Goal: Information Seeking & Learning: Learn about a topic

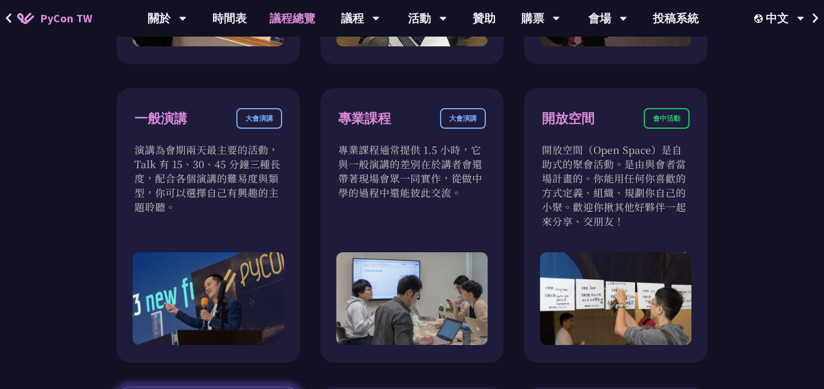
scroll to position [566, 0]
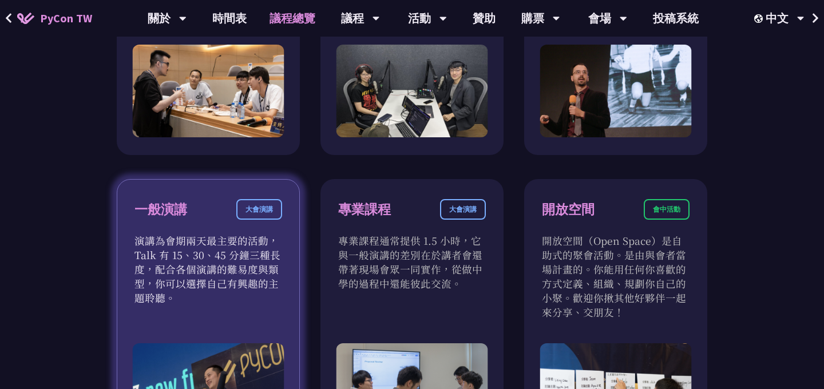
click at [258, 211] on div "大會演講" at bounding box center [259, 209] width 46 height 21
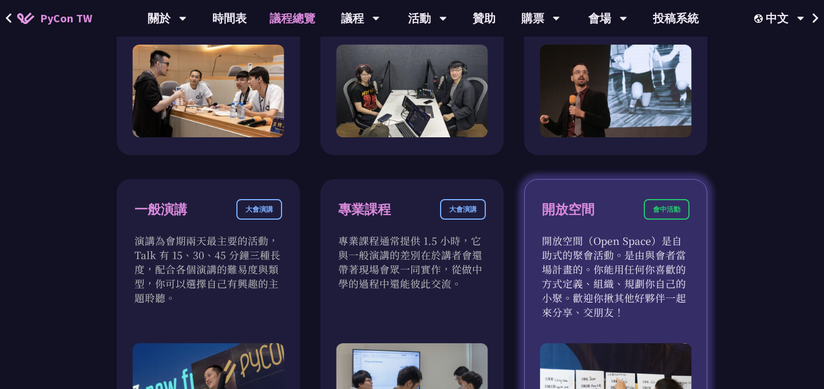
click at [633, 248] on p "開放空間（Open Space）是自助式的聚會活動。是由與會者當場計畫的。你能用任何你喜歡的方式定義、組織、規劃你自己的小聚。歡迎你揪其他好夥伴一起來分享、交…" at bounding box center [616, 276] width 148 height 86
click at [660, 205] on div "會中活動" at bounding box center [667, 209] width 46 height 21
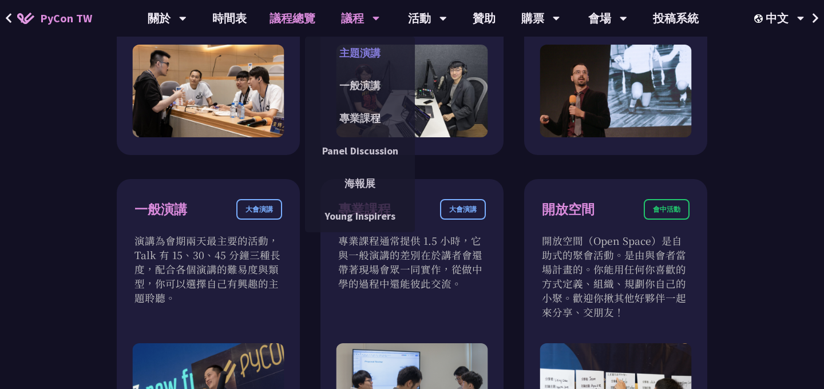
click at [364, 51] on link "主題演講" at bounding box center [360, 52] width 110 height 27
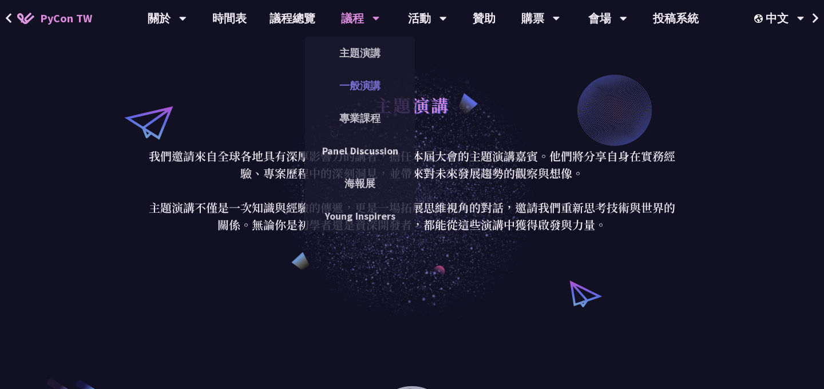
click at [356, 91] on link "一般演講" at bounding box center [360, 85] width 110 height 27
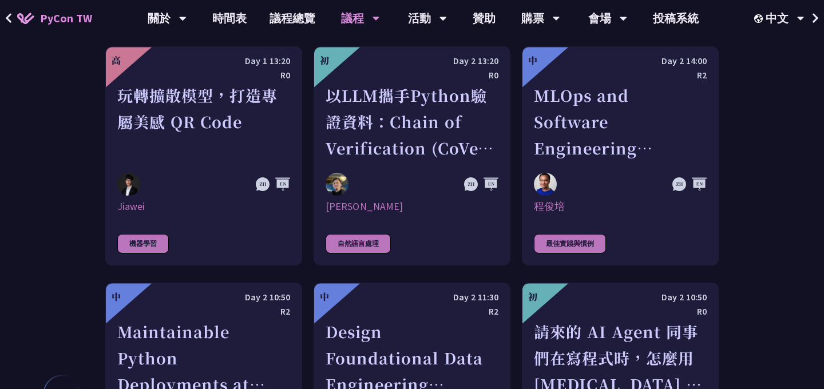
scroll to position [2730, 0]
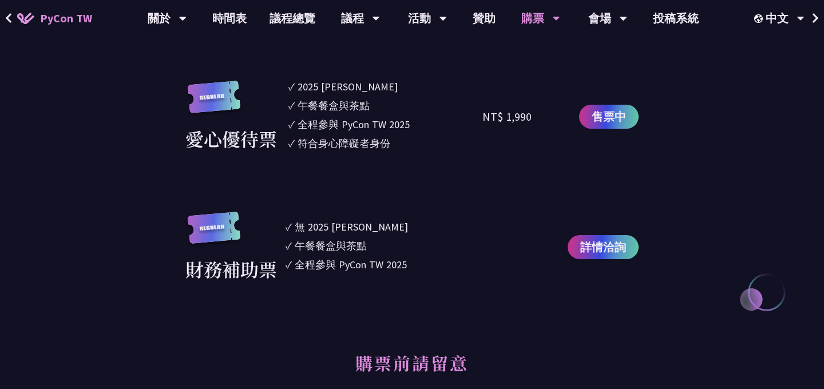
scroll to position [1253, 0]
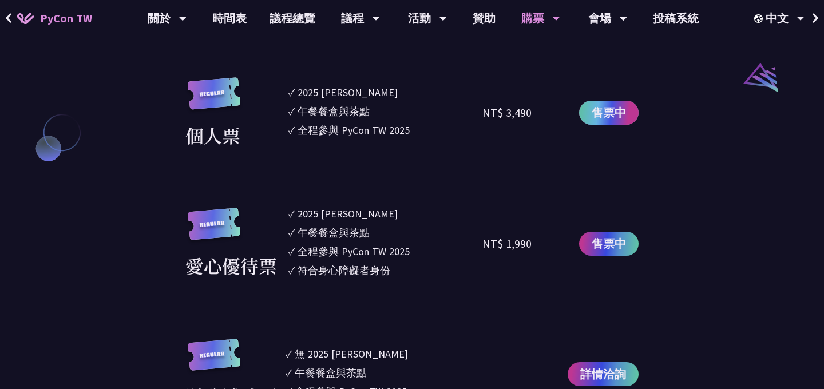
click at [609, 106] on span "售票中" at bounding box center [608, 112] width 34 height 17
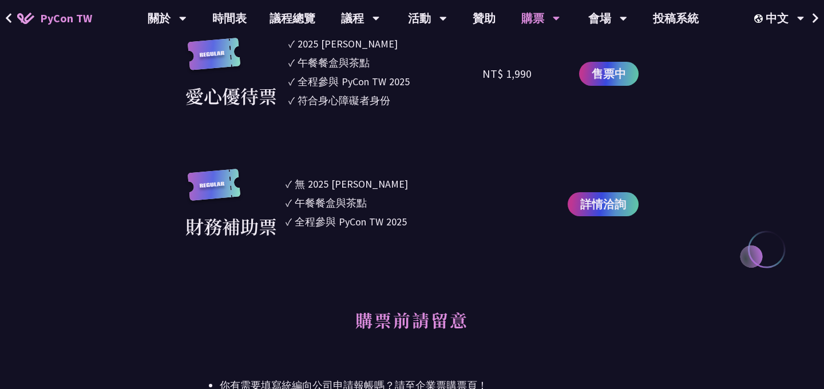
scroll to position [1321, 0]
